Goal: Obtain resource: Download file/media

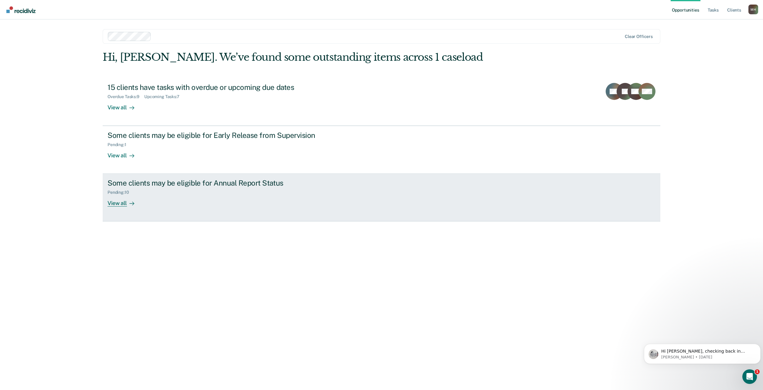
click at [119, 204] on div "View all" at bounding box center [124, 201] width 34 height 12
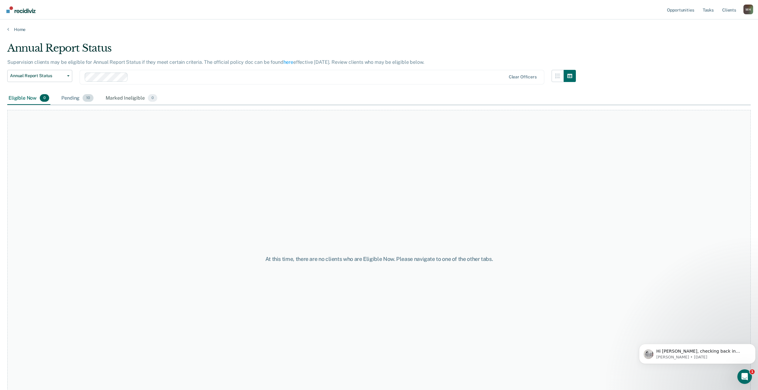
click at [73, 97] on div "Pending 10" at bounding box center [77, 98] width 35 height 13
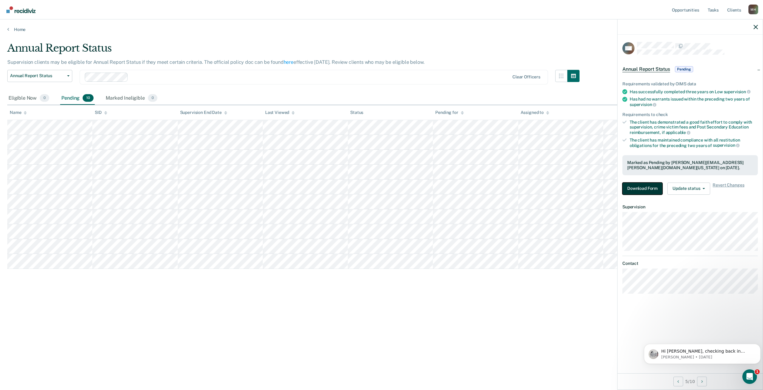
click at [643, 188] on button "Download Form" at bounding box center [642, 188] width 40 height 12
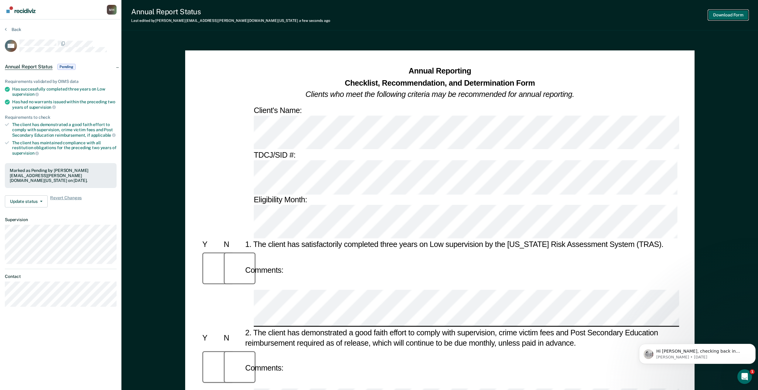
click at [730, 14] on button "Download Form" at bounding box center [728, 15] width 40 height 10
